Goal: Information Seeking & Learning: Learn about a topic

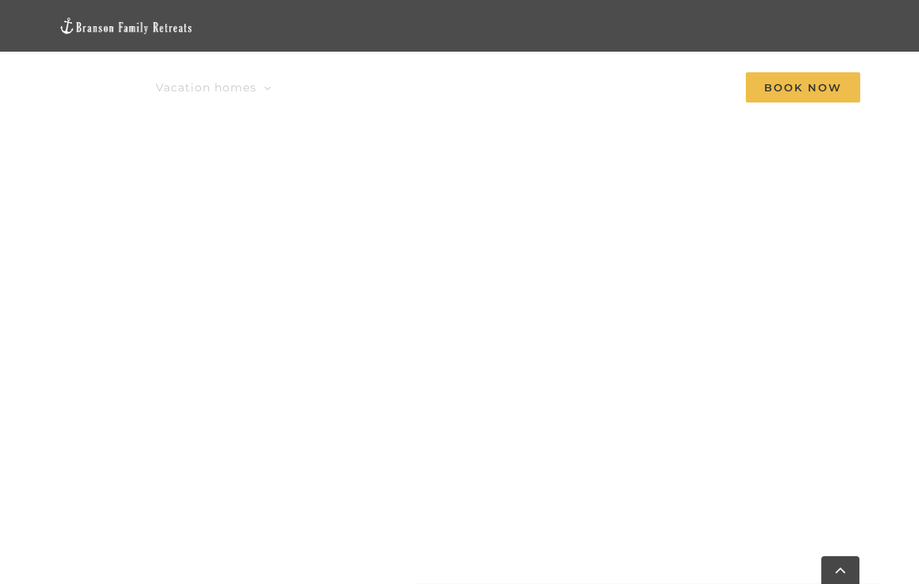
scroll to position [1161, 0]
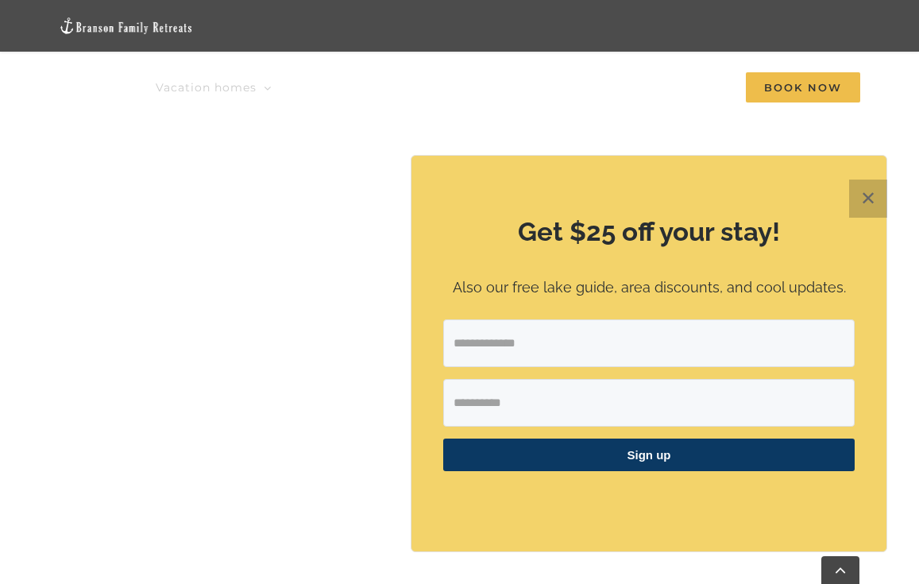
click at [875, 196] on button "✕" at bounding box center [868, 199] width 38 height 38
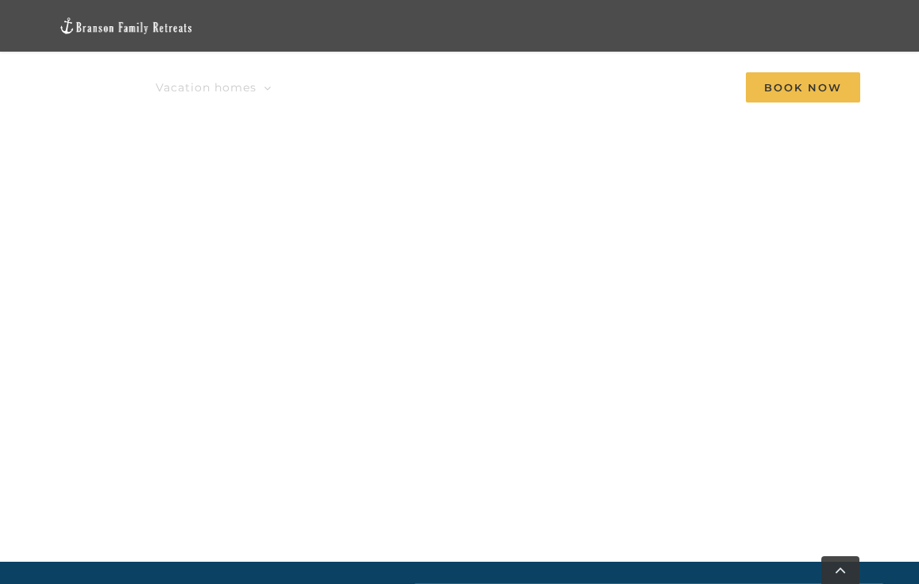
scroll to position [1140, 0]
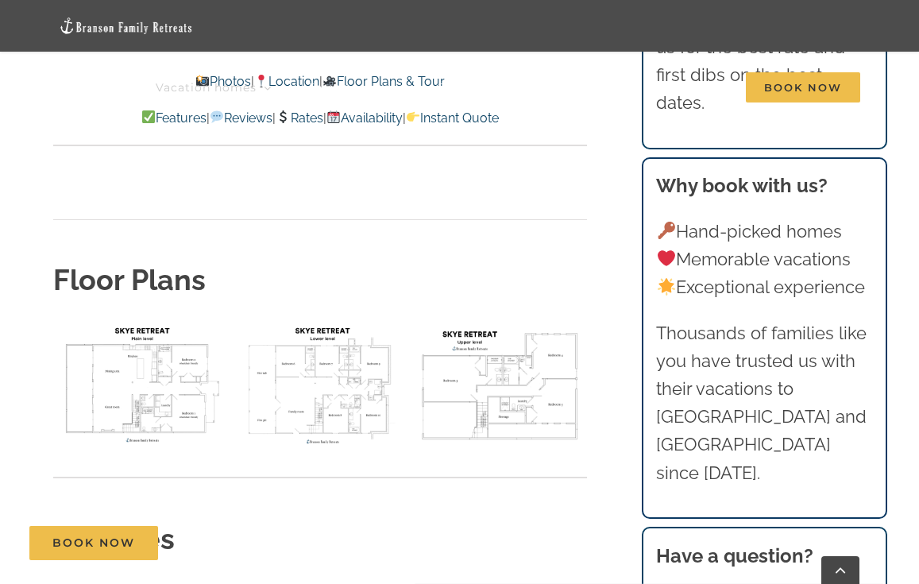
scroll to position [5863, 0]
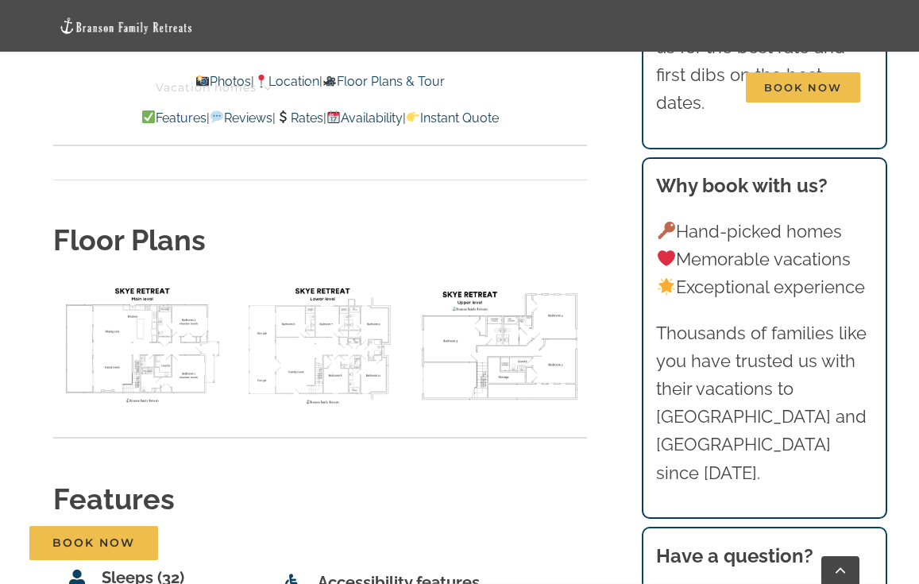
click at [118, 280] on img "floor plan Skye main level" at bounding box center [139, 344] width 172 height 129
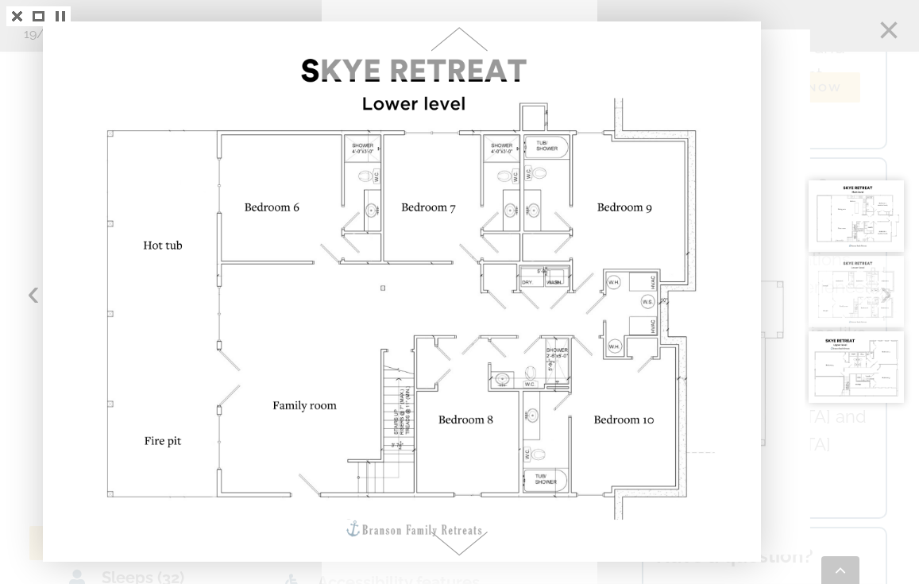
click at [880, 33] on div at bounding box center [862, 292] width 114 height 584
click at [893, 29] on div at bounding box center [862, 292] width 114 height 584
click at [891, 29] on div at bounding box center [862, 292] width 114 height 584
click at [879, 25] on div at bounding box center [862, 292] width 114 height 584
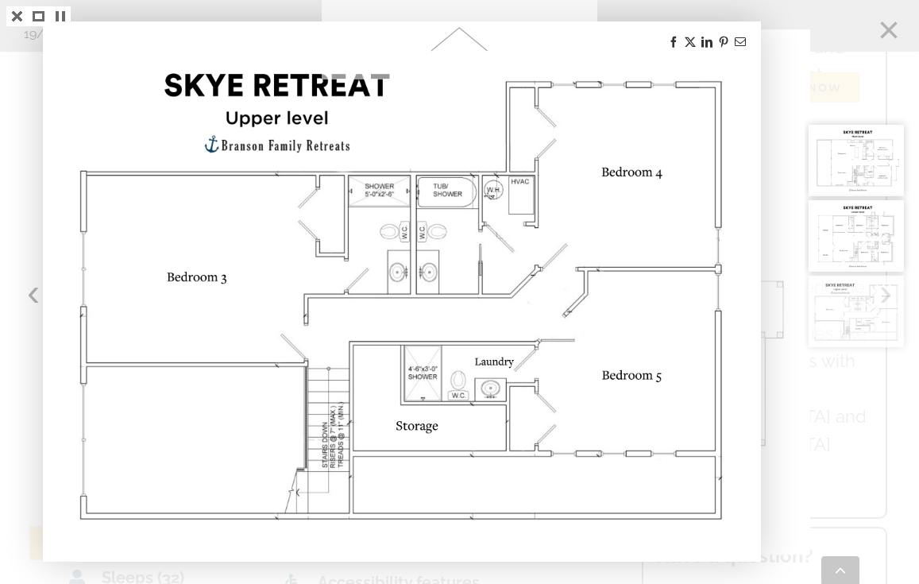
click at [883, 30] on div at bounding box center [862, 292] width 114 height 584
click at [796, 454] on div at bounding box center [459, 292] width 919 height 584
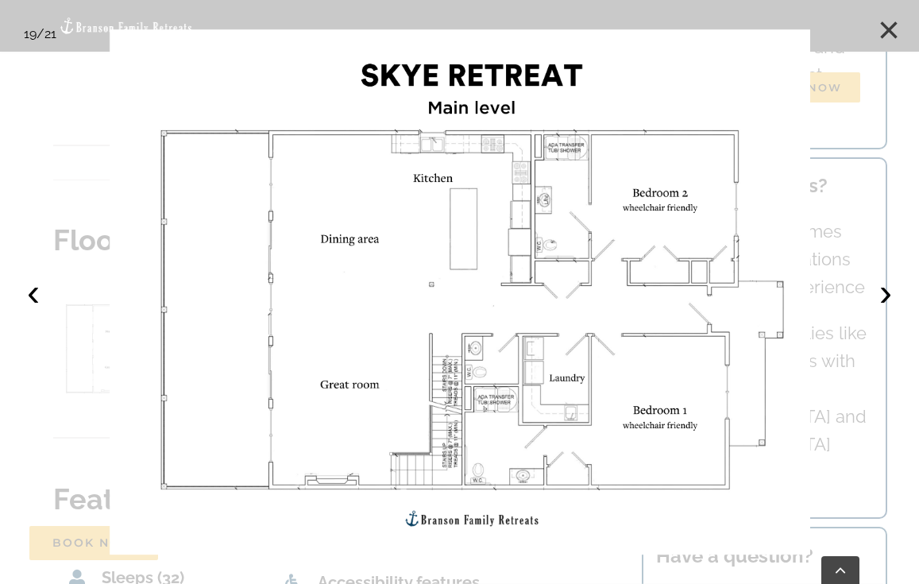
click at [895, 23] on button "×" at bounding box center [888, 30] width 35 height 35
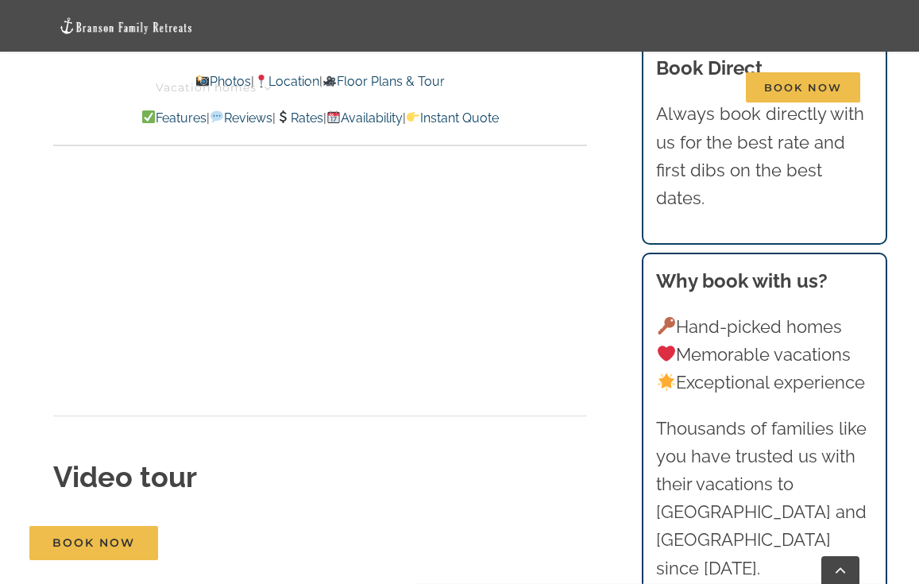
scroll to position [5351, 0]
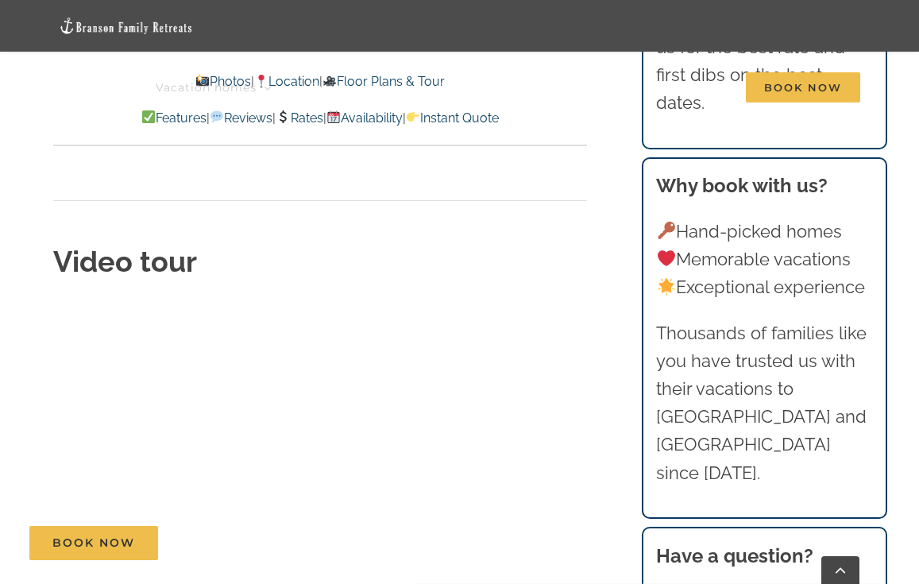
scroll to position [5428, 0]
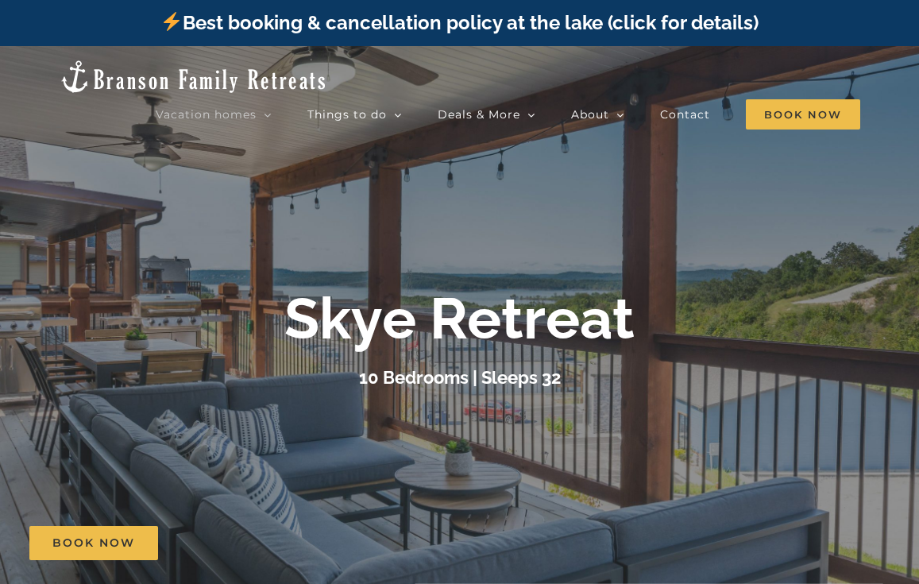
scroll to position [5426, 0]
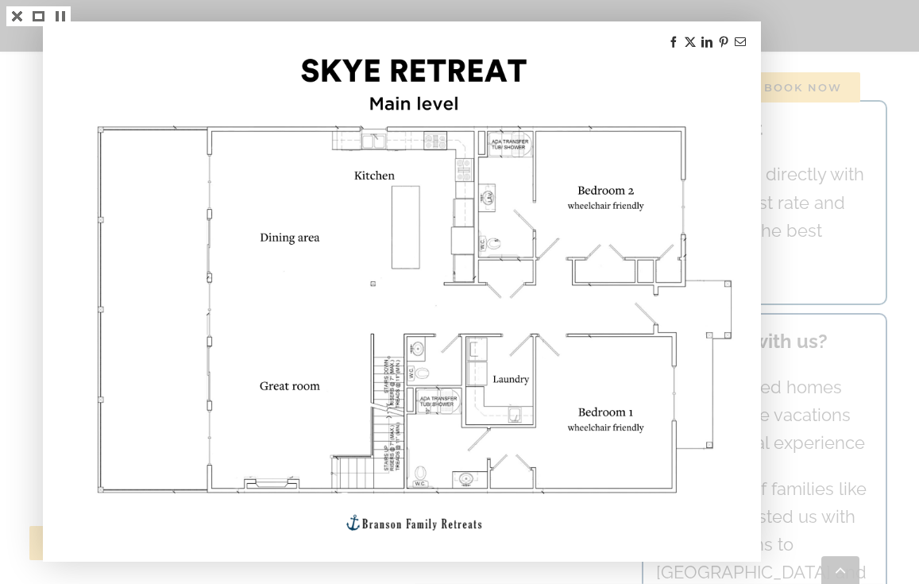
scroll to position [5428, 0]
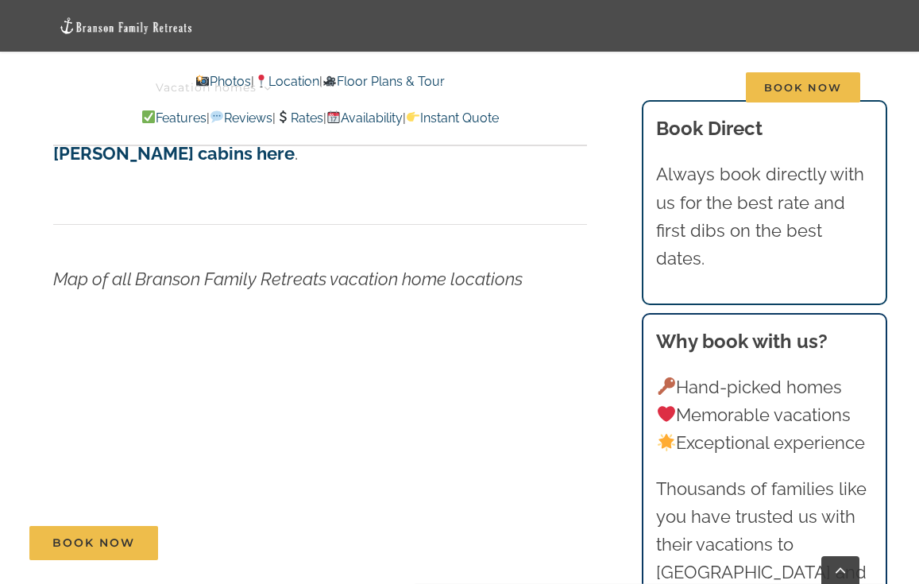
scroll to position [5385, 0]
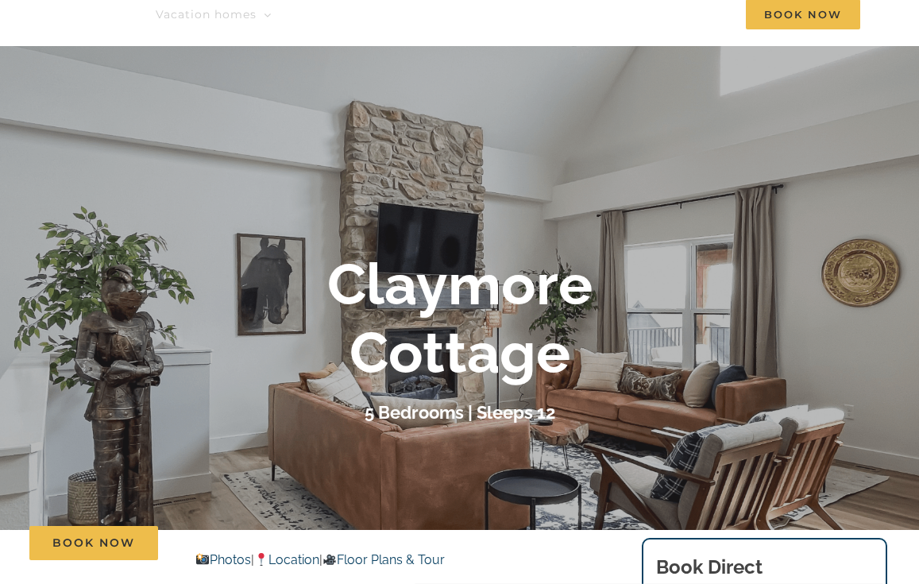
scroll to position [118, 0]
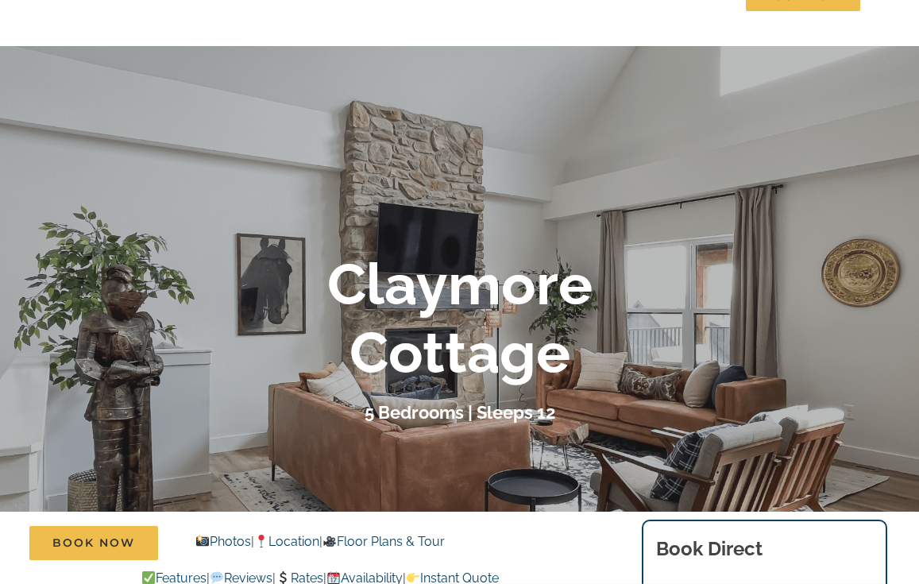
click at [210, 542] on div "Book Now" at bounding box center [471, 543] width 884 height 34
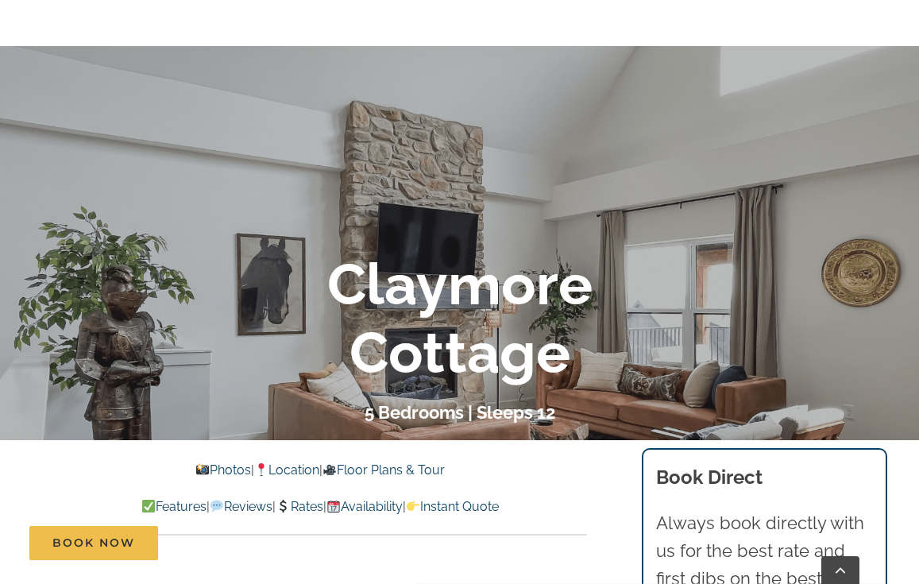
click at [205, 473] on link "Photos" at bounding box center [223, 469] width 56 height 15
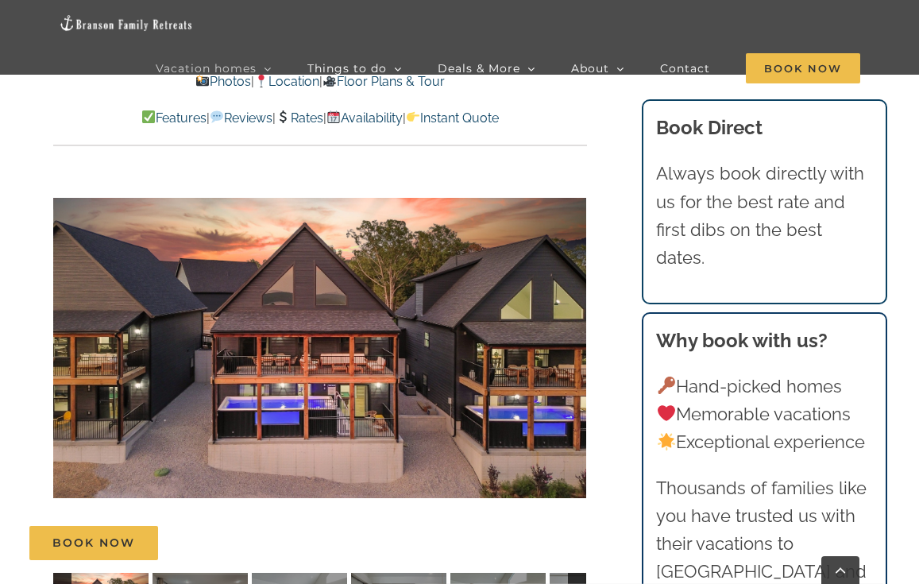
scroll to position [1076, 0]
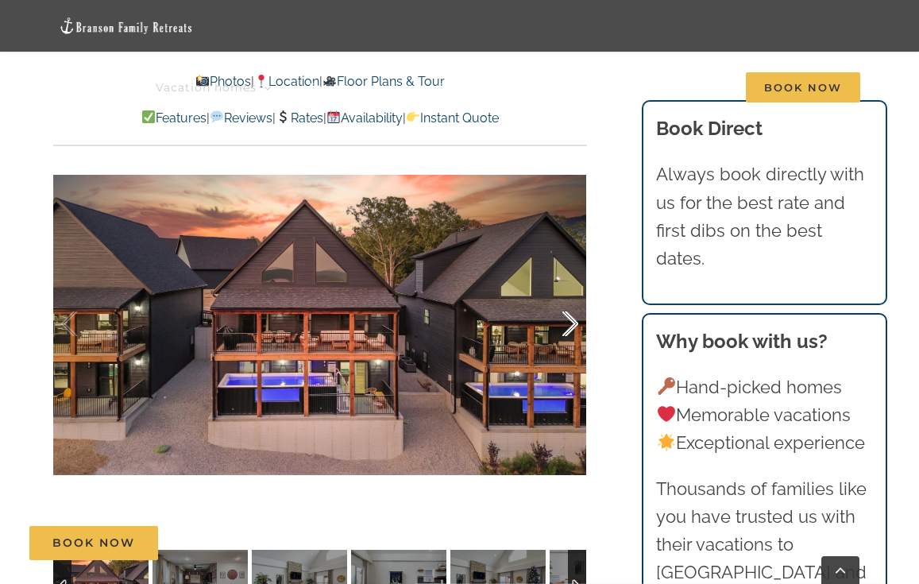
click at [564, 285] on div at bounding box center [553, 324] width 49 height 99
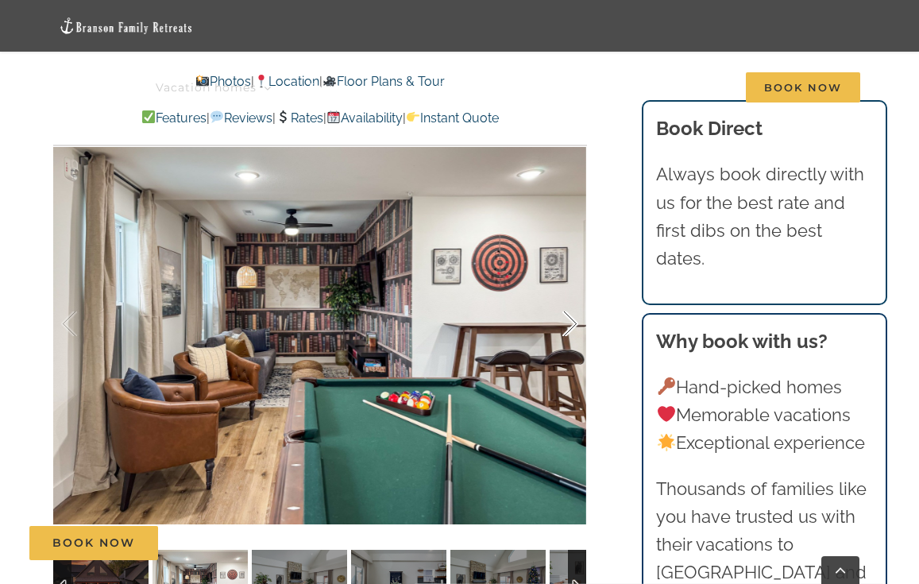
click at [564, 287] on div at bounding box center [553, 324] width 49 height 99
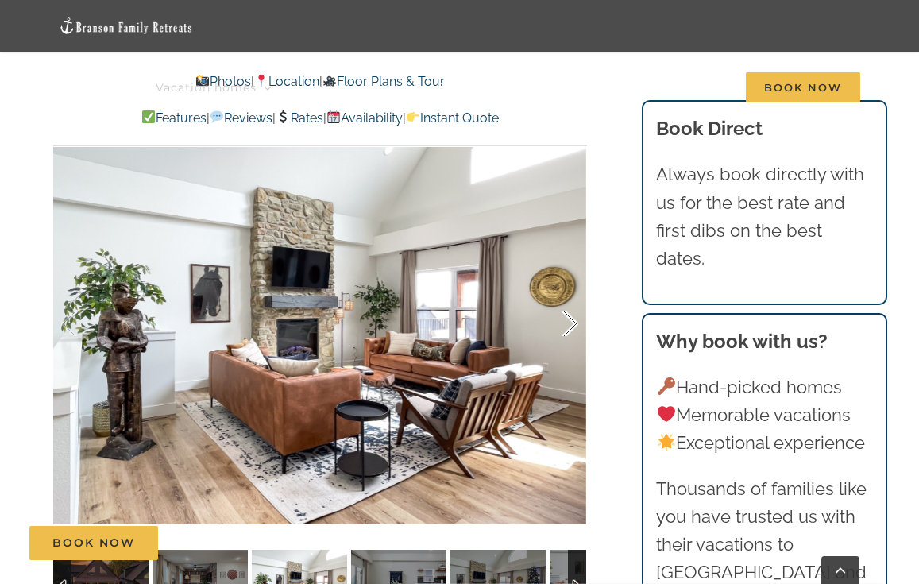
click at [564, 287] on div at bounding box center [553, 324] width 49 height 99
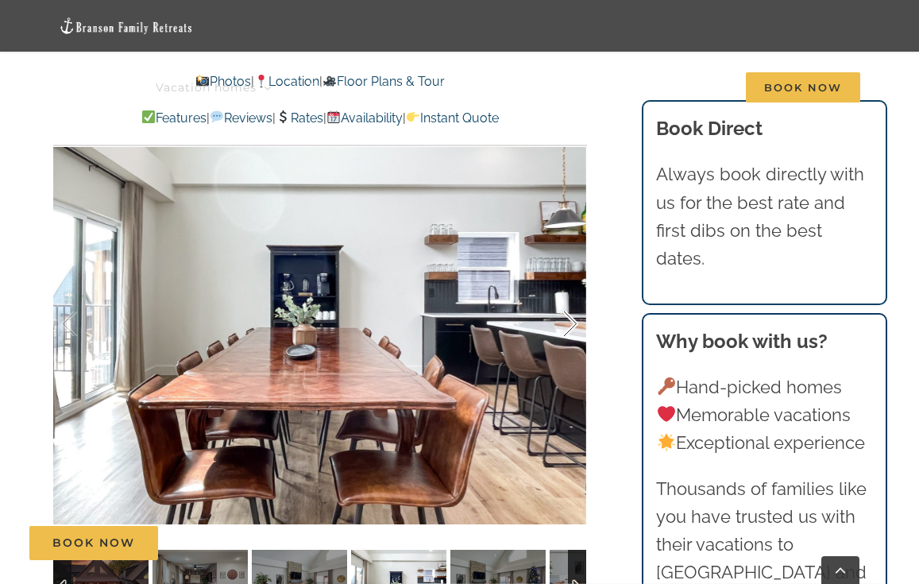
click at [564, 287] on div at bounding box center [553, 324] width 49 height 99
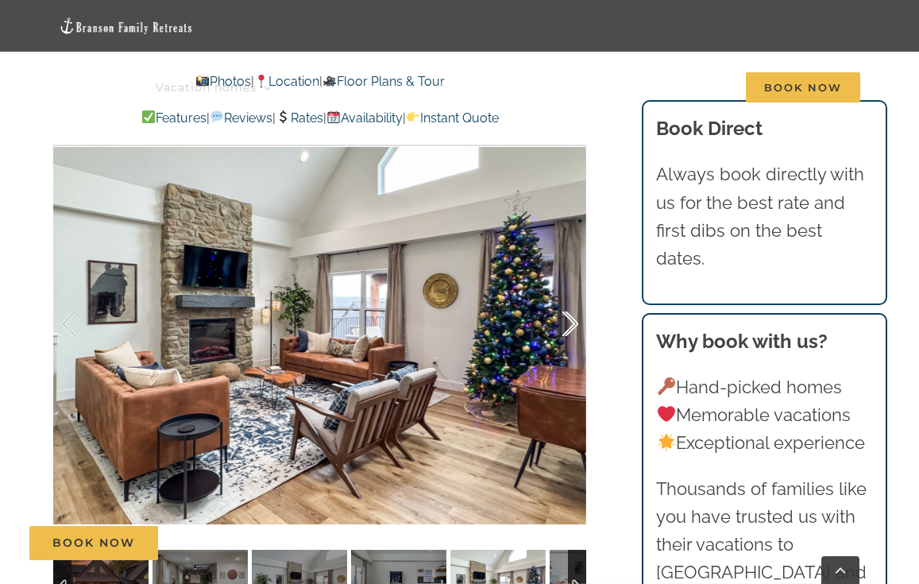
click at [564, 287] on div at bounding box center [553, 324] width 49 height 99
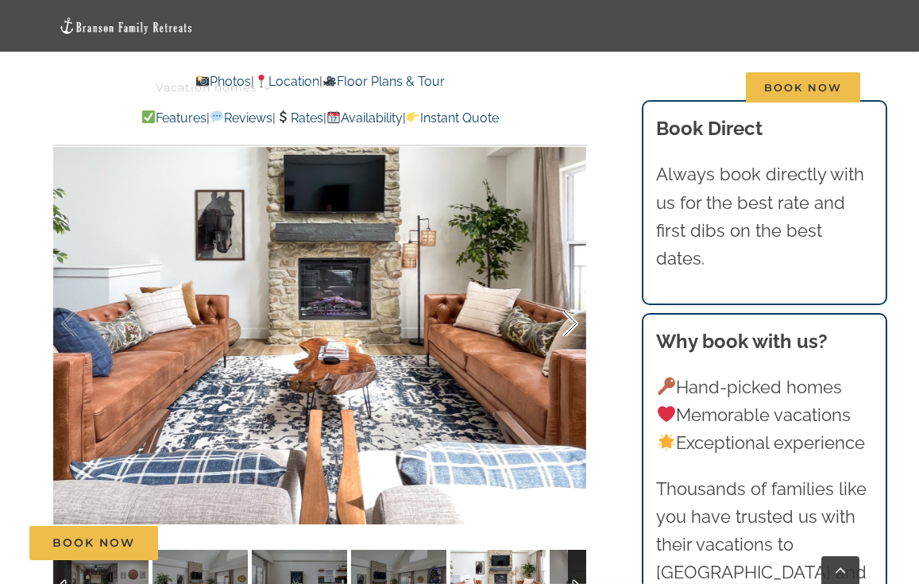
click at [564, 287] on div at bounding box center [553, 324] width 49 height 99
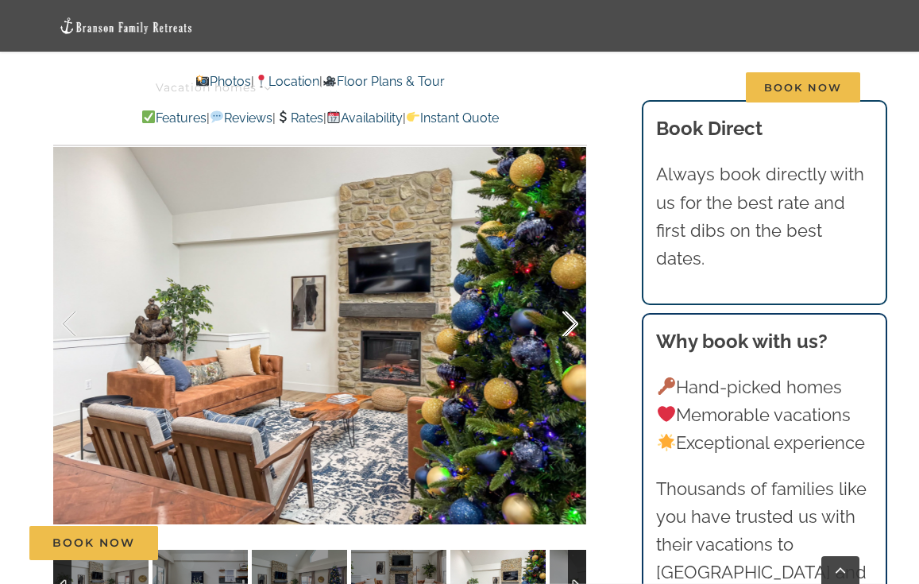
click at [564, 287] on div at bounding box center [553, 324] width 49 height 99
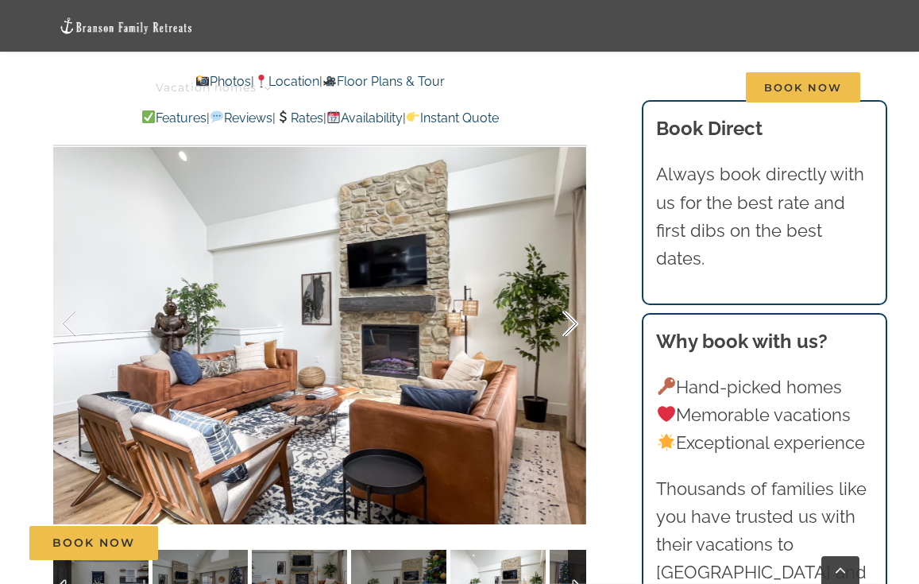
click at [564, 287] on div at bounding box center [553, 324] width 49 height 99
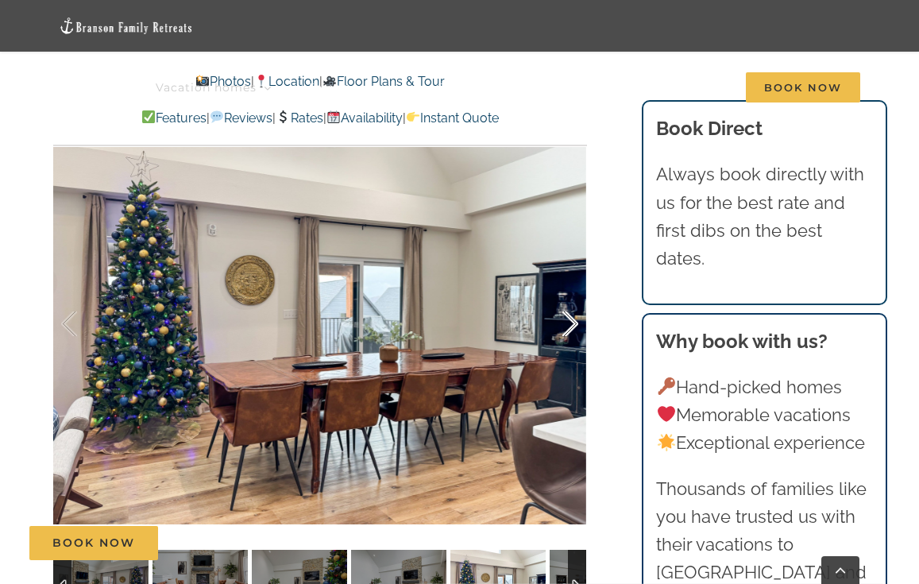
click at [564, 287] on div at bounding box center [553, 324] width 49 height 99
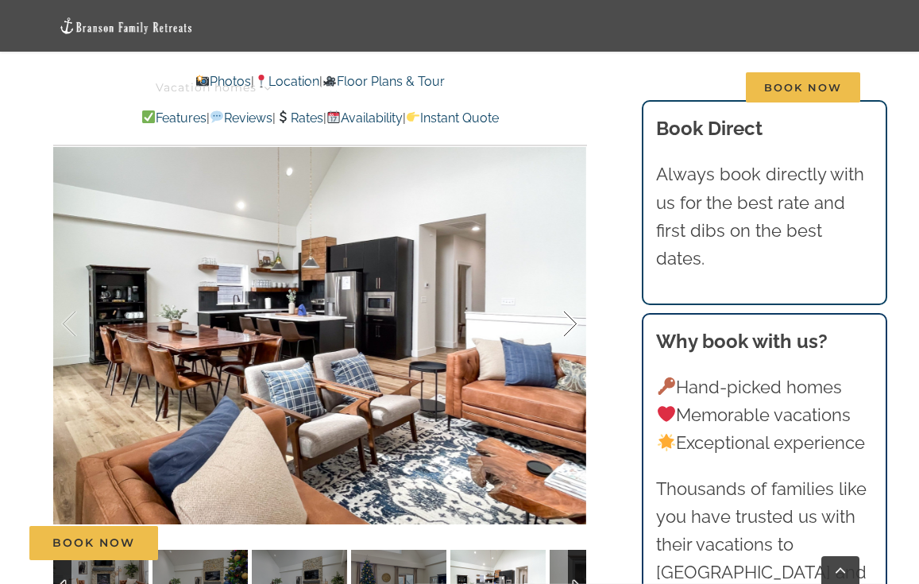
click at [564, 287] on div at bounding box center [553, 324] width 49 height 99
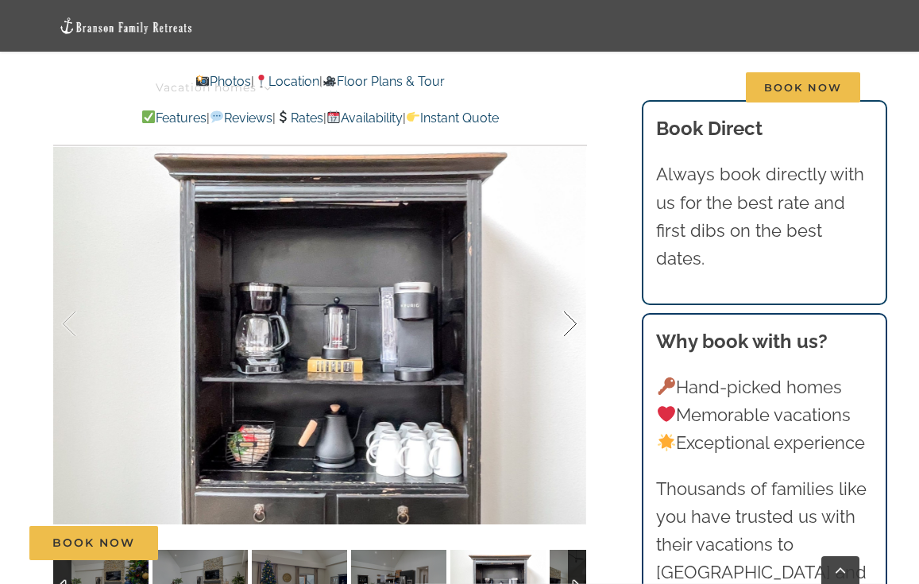
click at [564, 287] on div at bounding box center [553, 324] width 49 height 99
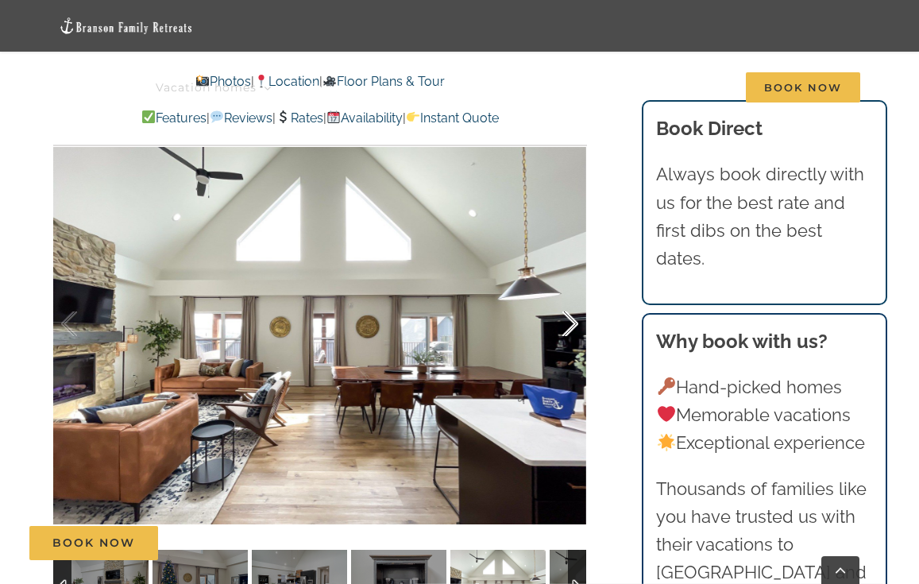
click at [564, 286] on div at bounding box center [553, 324] width 49 height 99
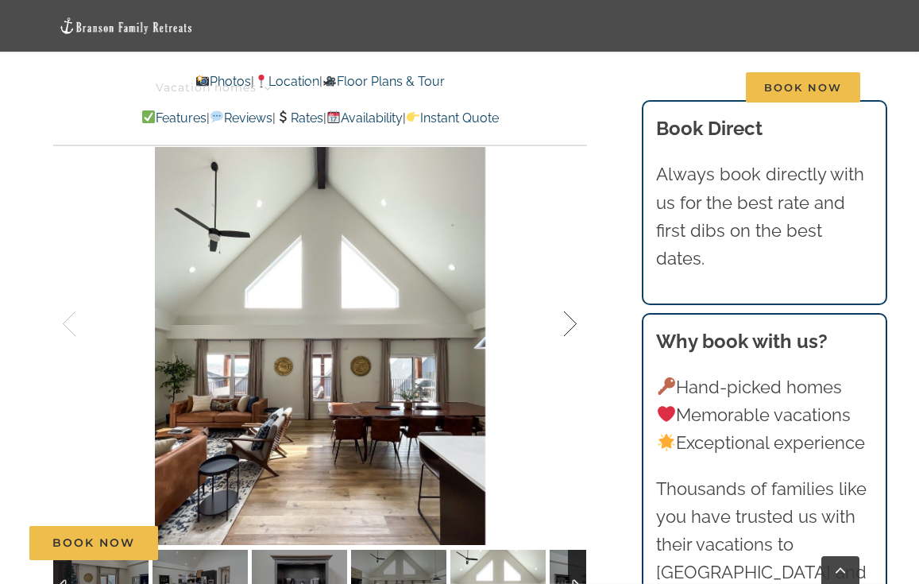
click at [564, 287] on div at bounding box center [553, 324] width 49 height 99
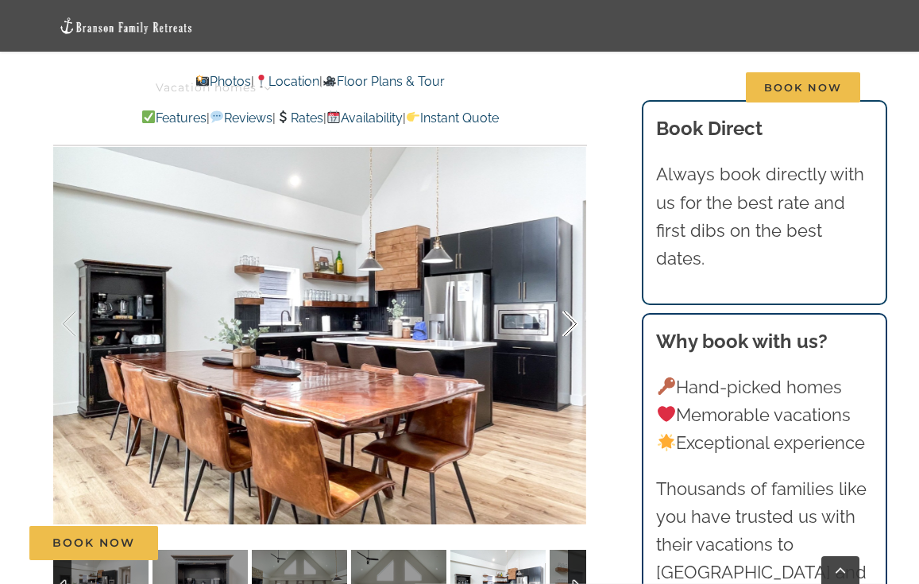
click at [564, 288] on div at bounding box center [553, 324] width 49 height 99
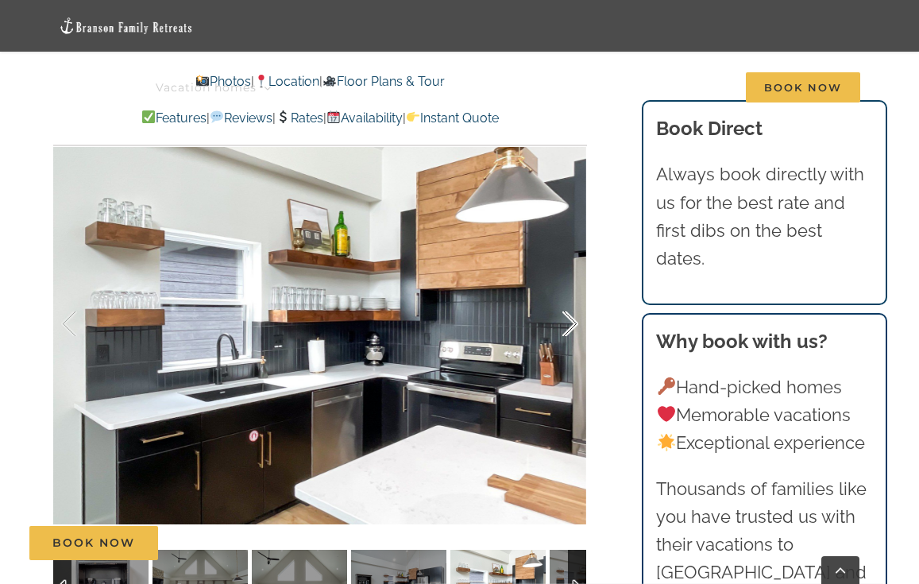
click at [564, 288] on div at bounding box center [553, 324] width 49 height 99
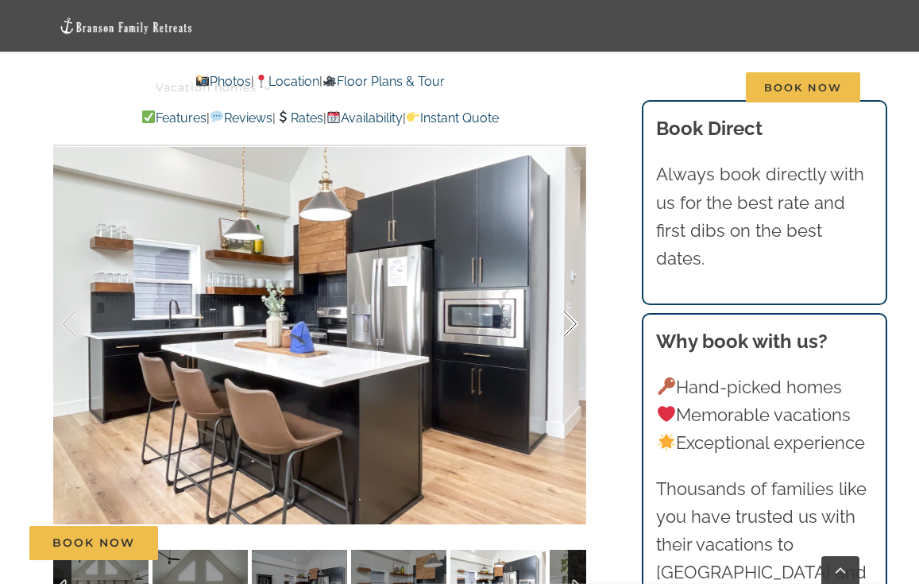
click at [564, 288] on div at bounding box center [553, 324] width 49 height 99
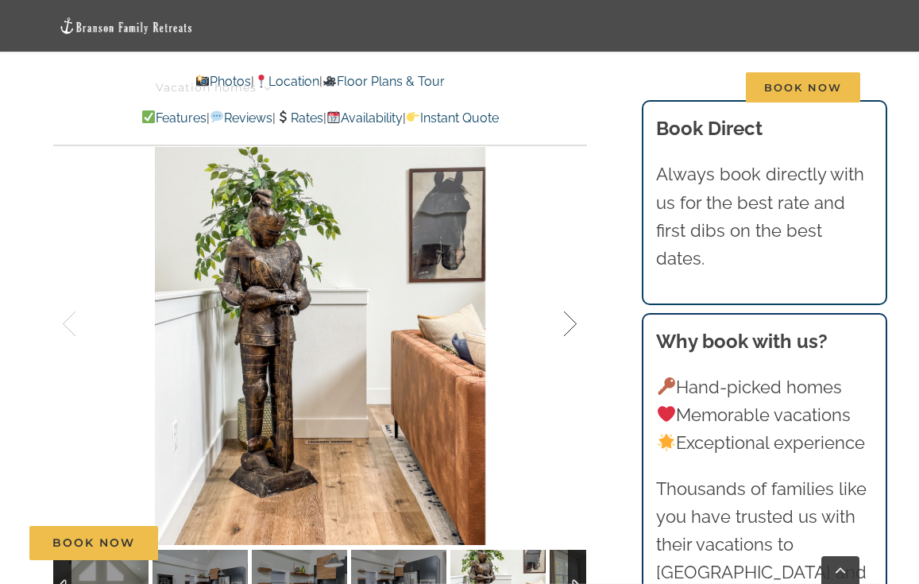
click at [564, 288] on div at bounding box center [553, 324] width 49 height 99
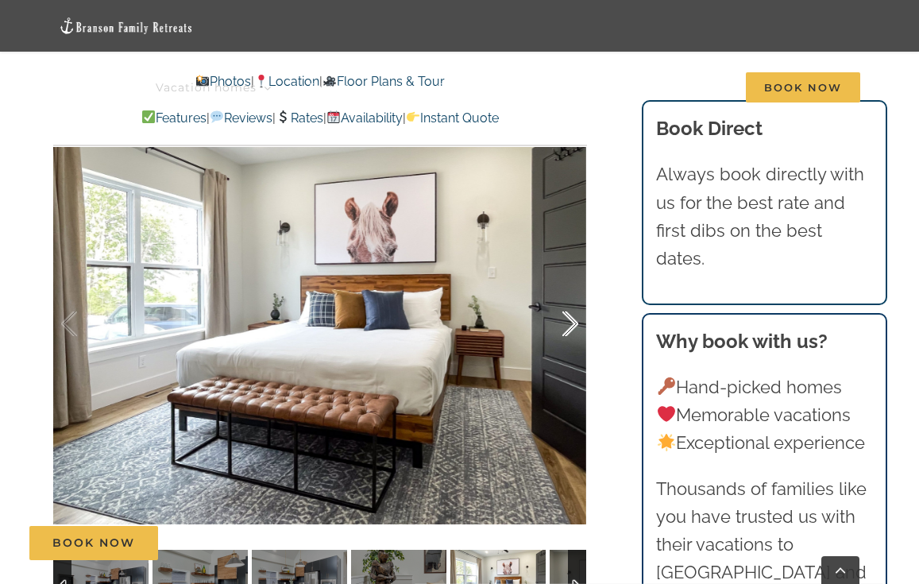
click at [564, 288] on div at bounding box center [553, 324] width 49 height 99
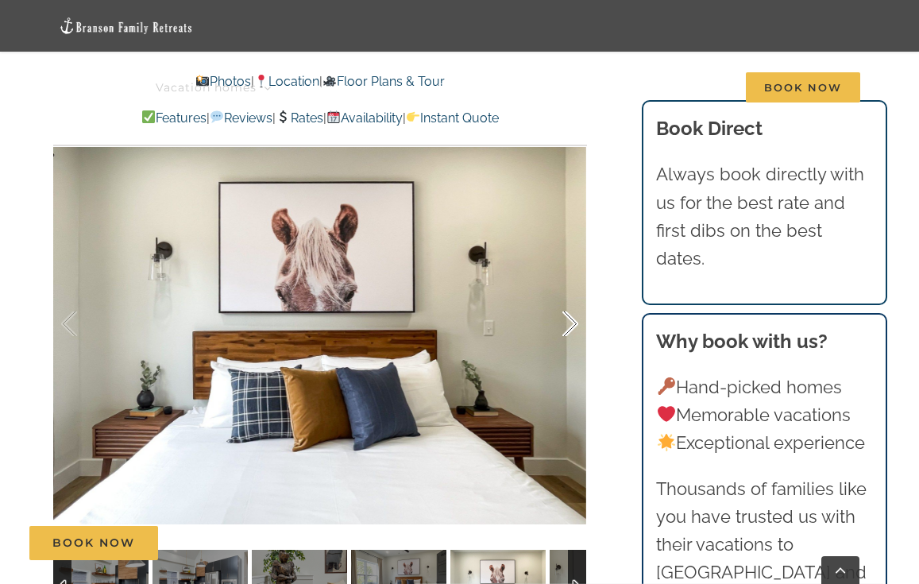
click at [564, 288] on div at bounding box center [553, 324] width 49 height 99
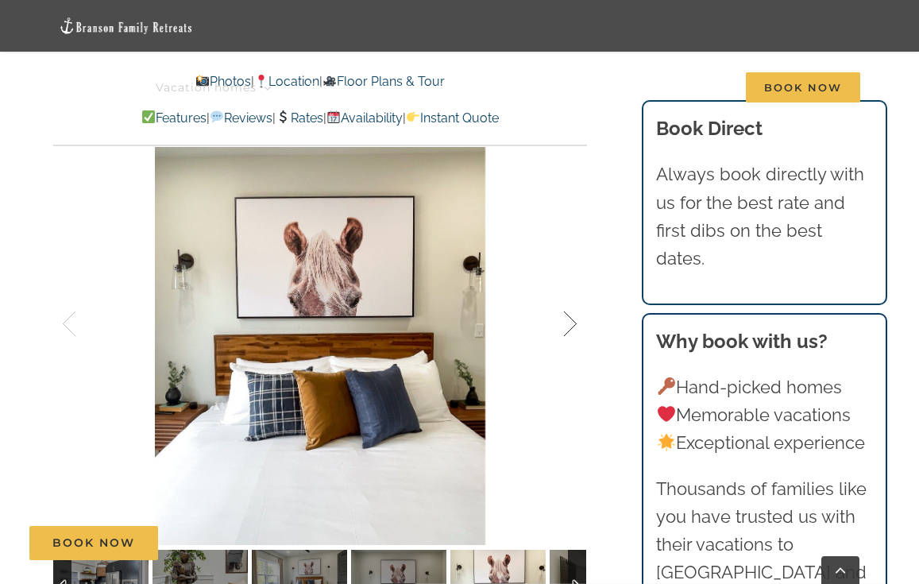
click at [564, 288] on div at bounding box center [553, 324] width 49 height 99
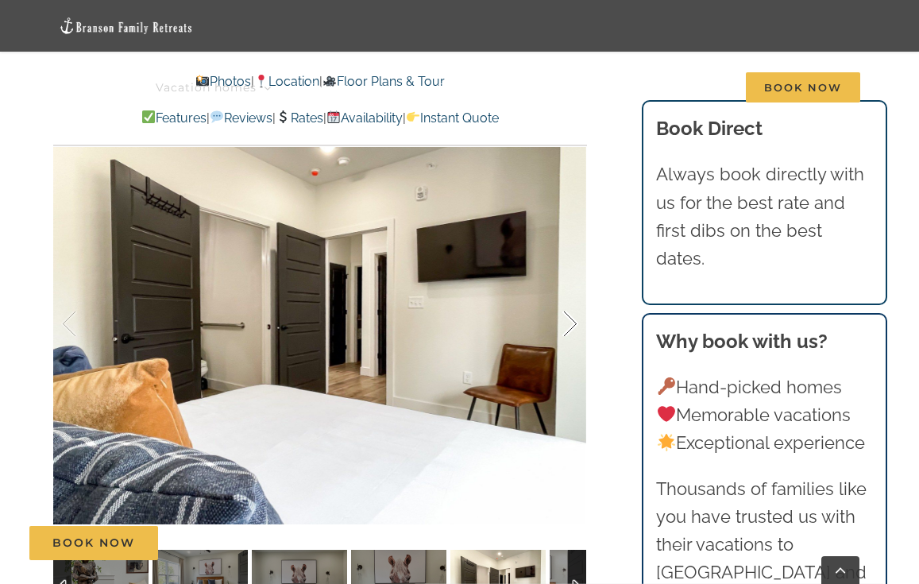
click at [564, 288] on div at bounding box center [553, 324] width 49 height 99
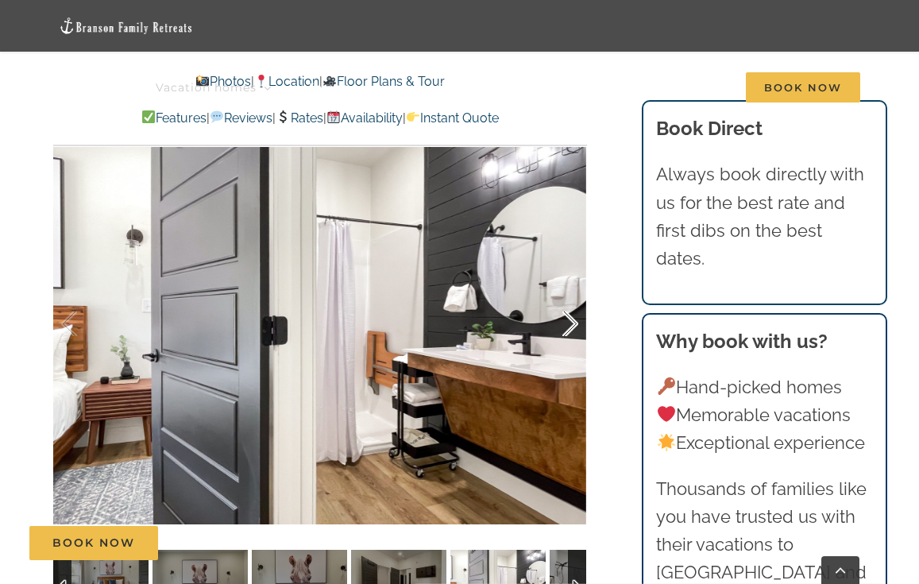
click at [564, 289] on div at bounding box center [553, 324] width 49 height 99
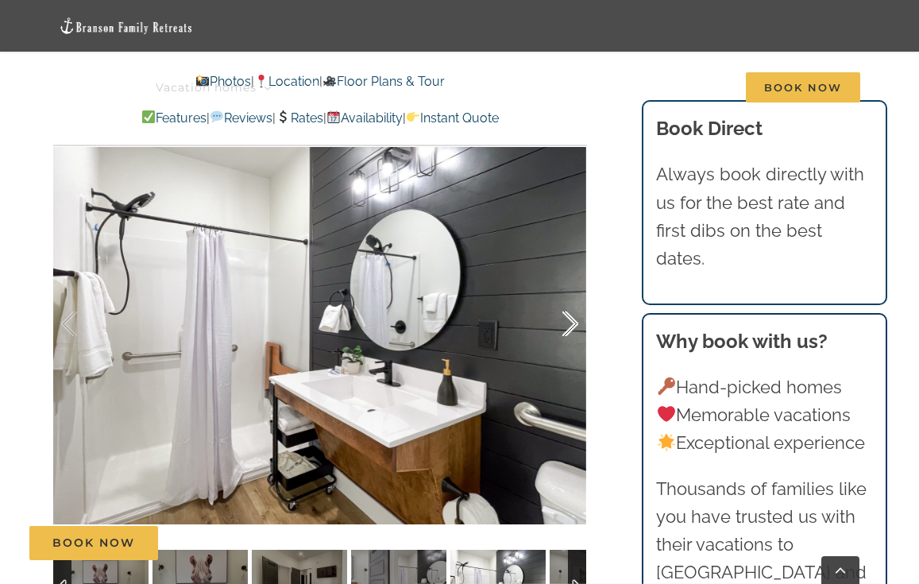
click at [564, 289] on div at bounding box center [553, 324] width 49 height 99
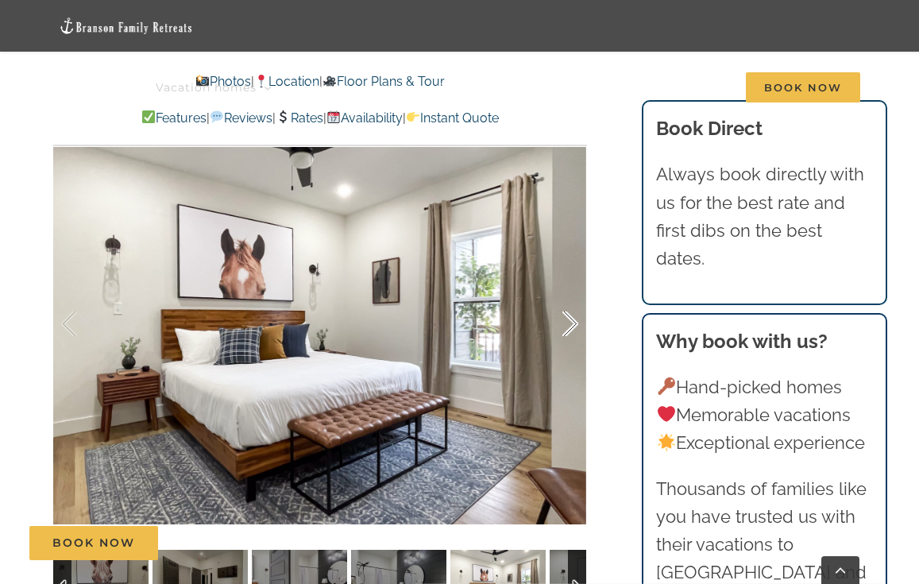
click at [564, 290] on div at bounding box center [553, 324] width 49 height 99
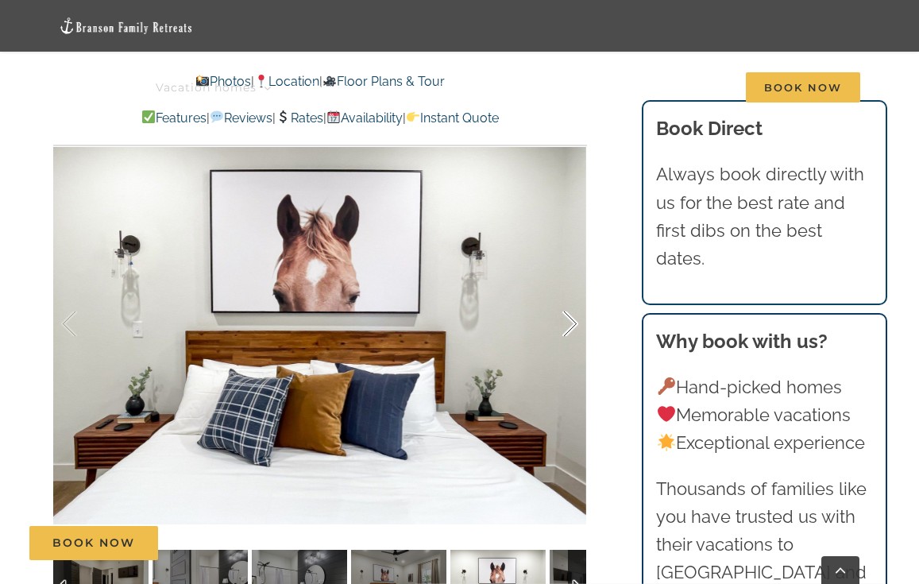
click at [564, 291] on div at bounding box center [553, 324] width 49 height 99
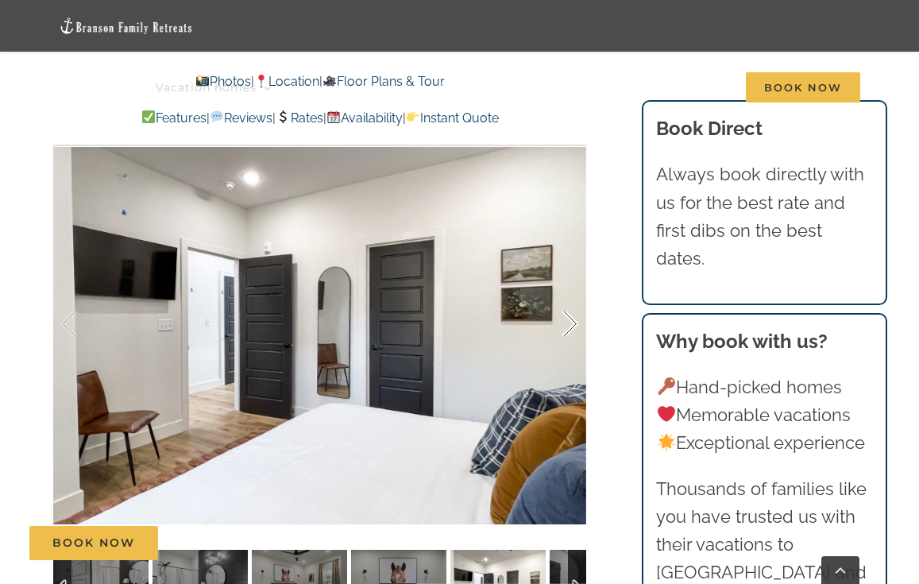
click at [564, 291] on div at bounding box center [553, 324] width 49 height 99
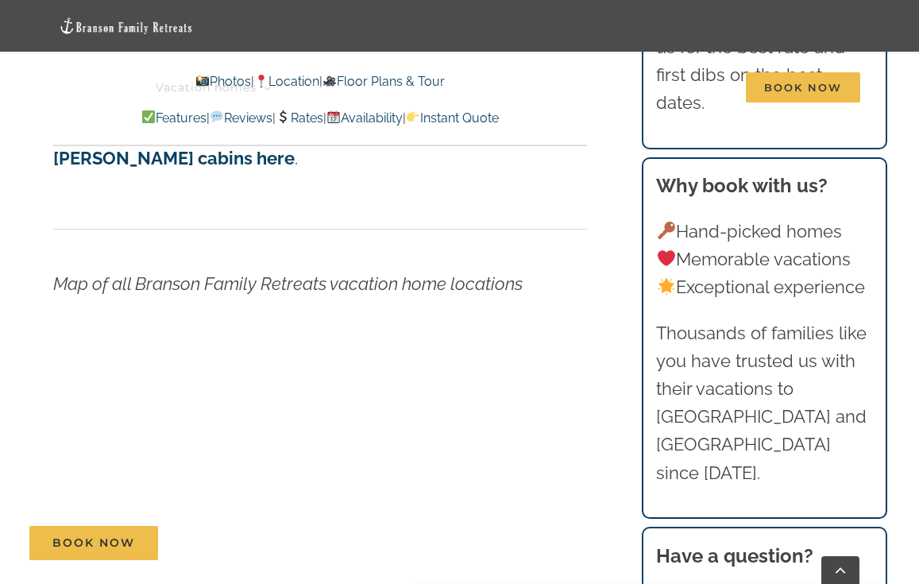
scroll to position [5241, 0]
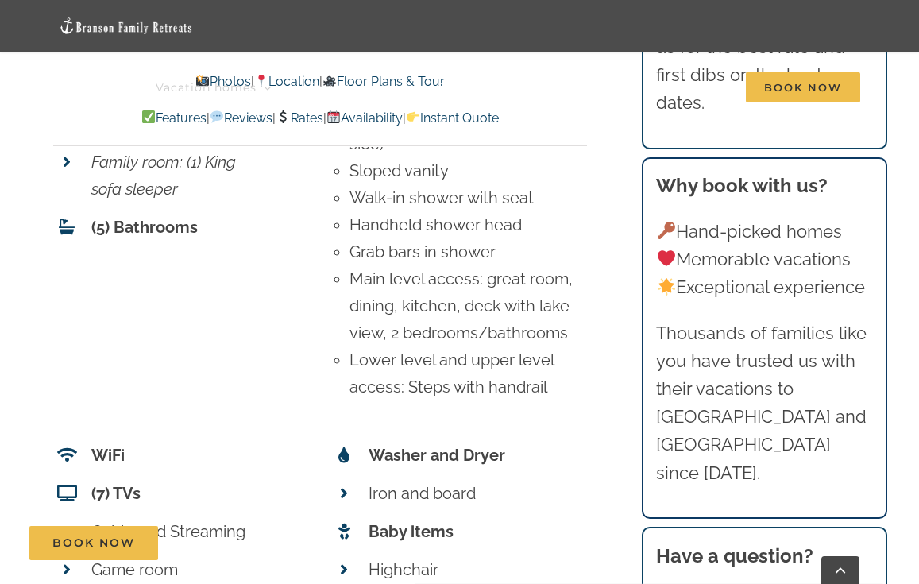
scroll to position [190, 0]
